Goal: Navigation & Orientation: Understand site structure

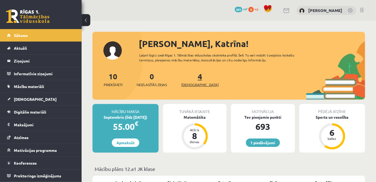
click at [197, 83] on span "[DEMOGRAPHIC_DATA]" at bounding box center [199, 84] width 37 height 5
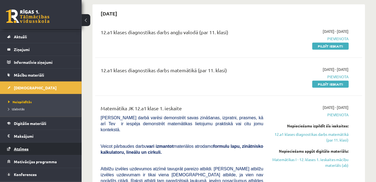
scroll to position [22, 0]
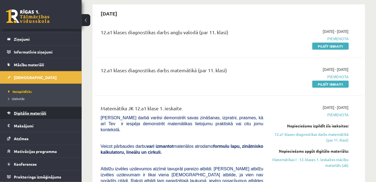
click at [36, 115] on link "Digitālie materiāli" at bounding box center [41, 113] width 68 height 12
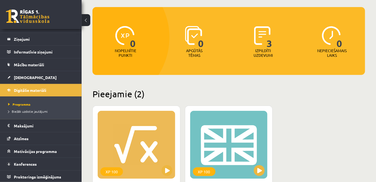
scroll to position [99, 0]
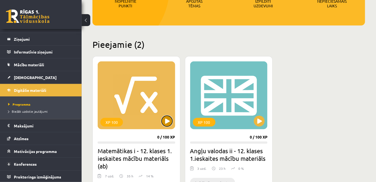
click at [167, 120] on button at bounding box center [166, 121] width 11 height 11
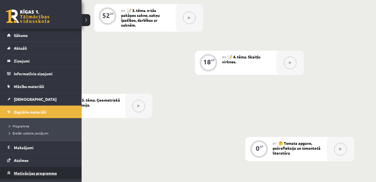
scroll to position [22, 0]
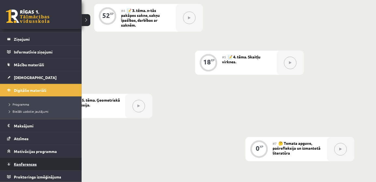
click at [30, 165] on link "Konferences" at bounding box center [41, 164] width 68 height 12
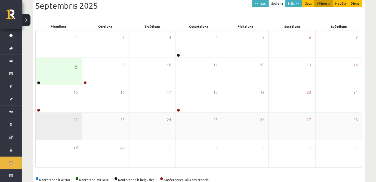
scroll to position [77, 0]
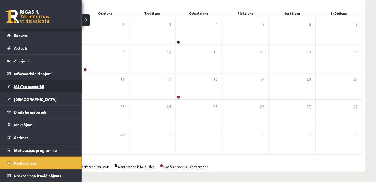
click at [29, 89] on link "Mācību materiāli" at bounding box center [41, 86] width 68 height 12
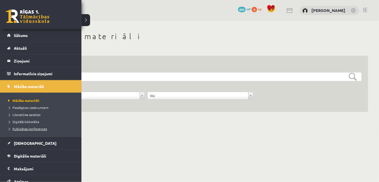
click at [35, 129] on span "Publicētas konferences" at bounding box center [27, 129] width 40 height 4
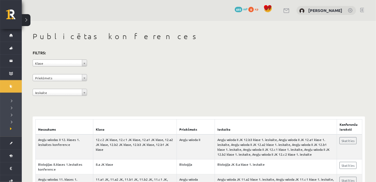
click at [88, 79] on div "**********" at bounding box center [199, 74] width 332 height 50
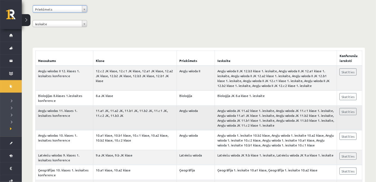
scroll to position [99, 0]
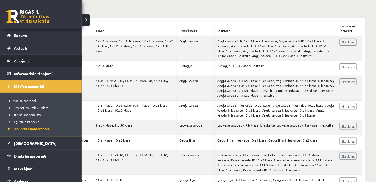
click at [22, 62] on legend "Ziņojumi 0" at bounding box center [44, 61] width 61 height 12
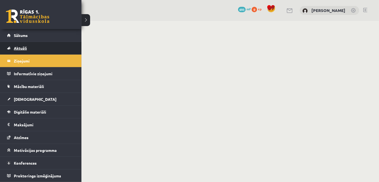
click at [18, 50] on link "Aktuāli" at bounding box center [41, 48] width 68 height 12
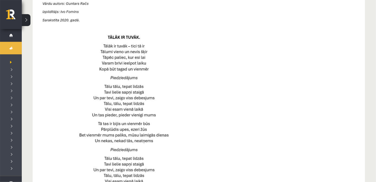
scroll to position [148, 0]
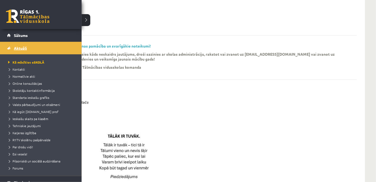
click at [17, 47] on span "Aktuāli" at bounding box center [20, 48] width 13 height 5
click at [22, 37] on span "Sākums" at bounding box center [21, 35] width 14 height 5
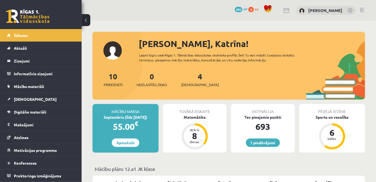
click at [246, 10] on span "mP" at bounding box center [245, 9] width 4 height 4
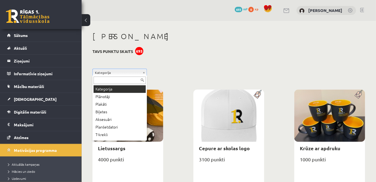
drag, startPoint x: 145, startPoint y: 71, endPoint x: 144, endPoint y: 67, distance: 4.7
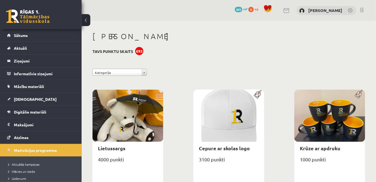
click at [139, 52] on div "693" at bounding box center [139, 51] width 8 height 8
click at [252, 7] on span "0" at bounding box center [250, 9] width 5 height 5
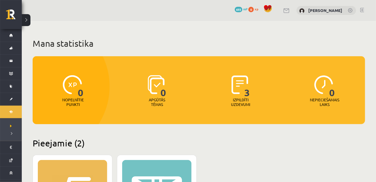
click at [256, 9] on span "xp" at bounding box center [256, 9] width 4 height 4
click at [243, 9] on span "mP" at bounding box center [245, 9] width 4 height 4
